Goal: Task Accomplishment & Management: Use online tool/utility

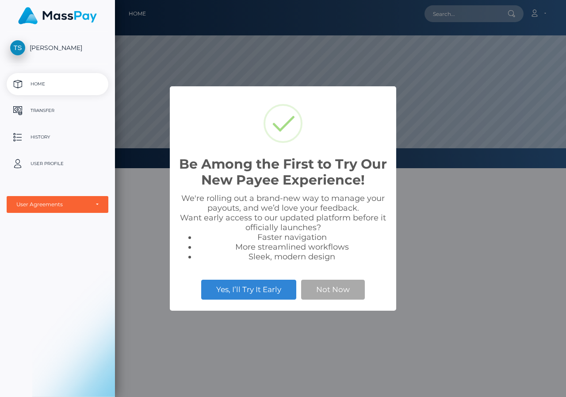
scroll to position [168, 451]
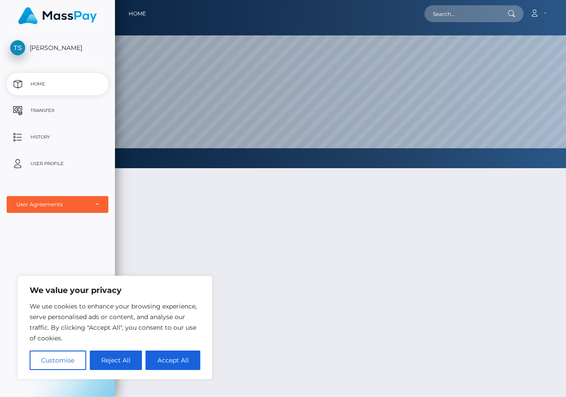
click at [177, 355] on button "Accept All" at bounding box center [172, 359] width 55 height 19
checkbox input "true"
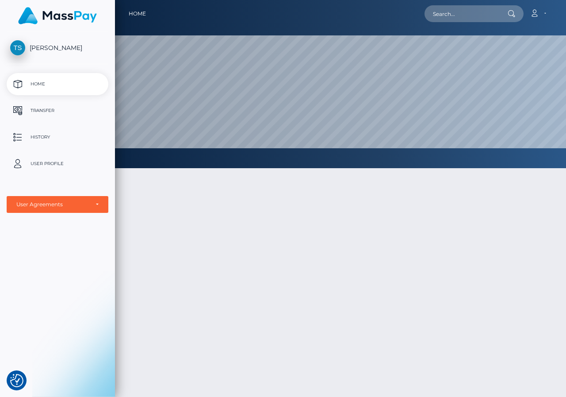
click at [237, 198] on div at bounding box center [340, 326] width 451 height 342
click at [61, 106] on p "Transfer" at bounding box center [57, 110] width 95 height 13
click at [50, 109] on p "Transfer" at bounding box center [57, 110] width 95 height 13
